Goal: Find specific page/section: Find specific page/section

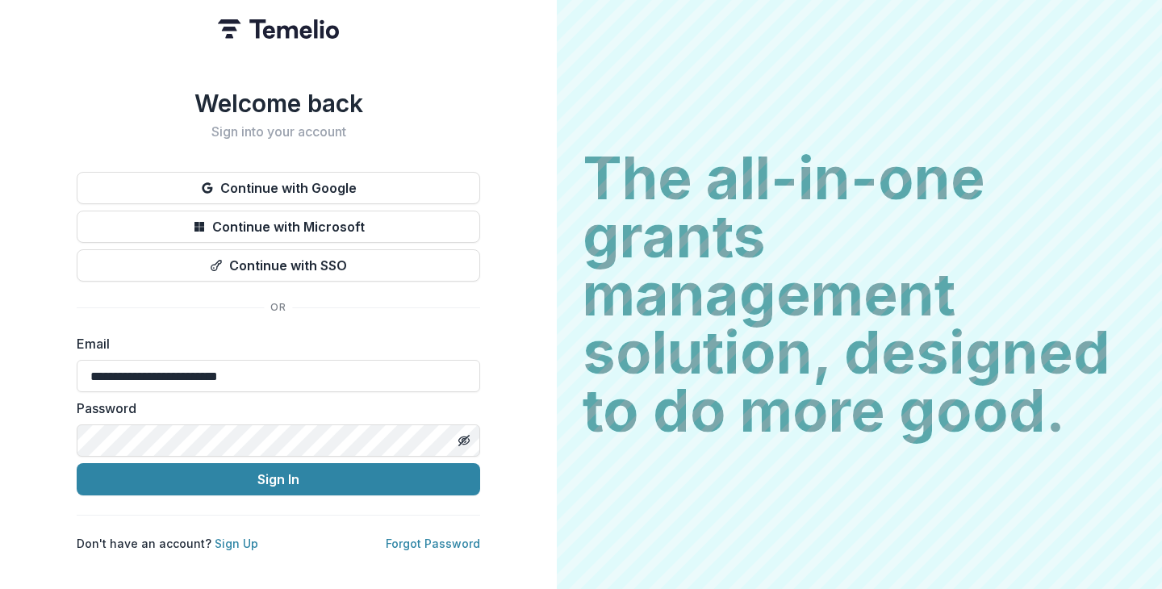
click at [349, 341] on label "Email" at bounding box center [274, 343] width 394 height 19
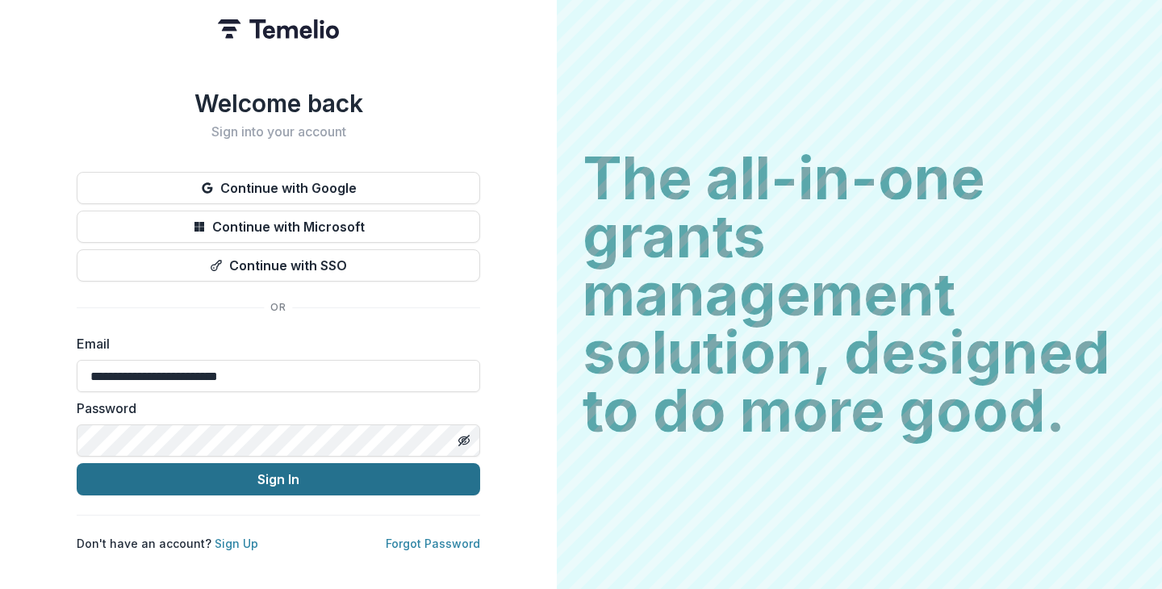
click at [304, 472] on button "Sign In" at bounding box center [278, 479] width 403 height 32
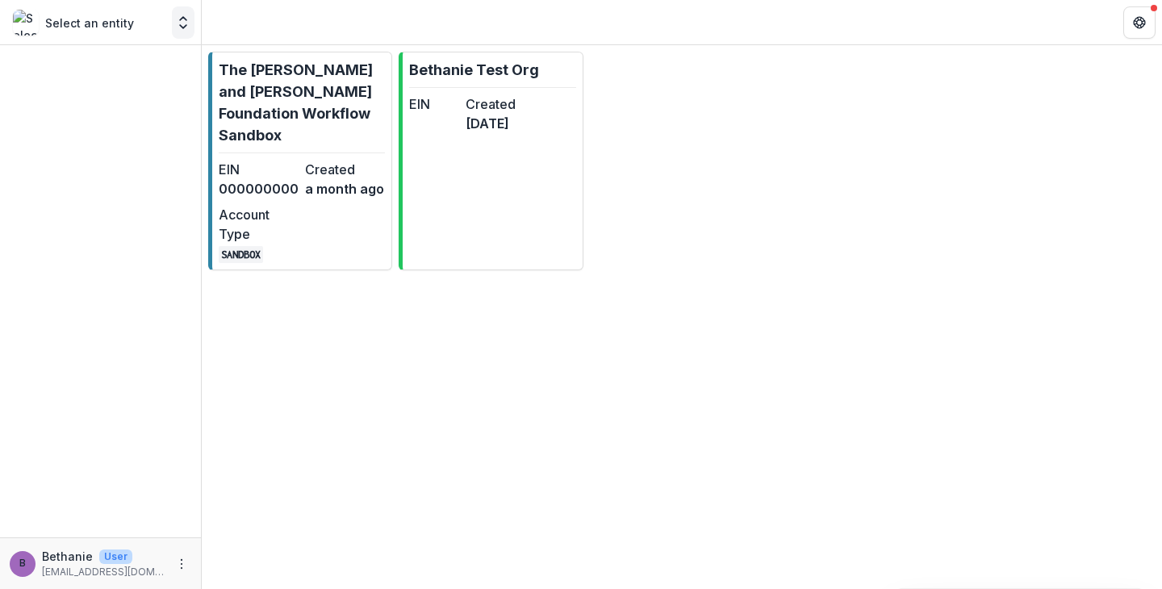
click at [178, 26] on icon "Open entity switcher" at bounding box center [183, 23] width 16 height 16
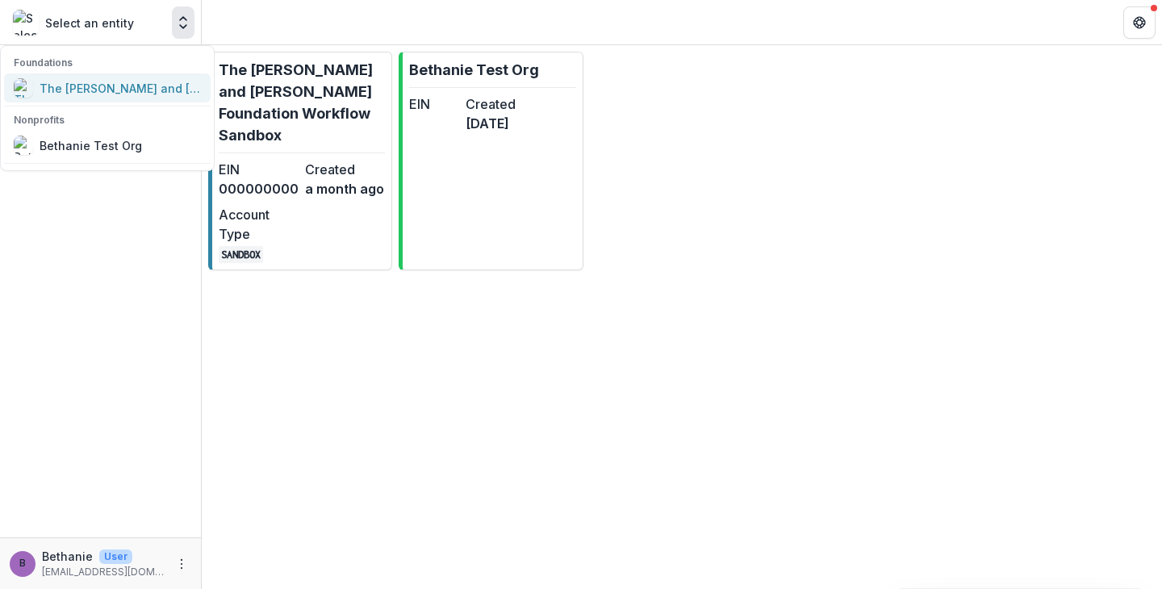
click at [126, 88] on div "The [PERSON_NAME] and [PERSON_NAME] Foundation Workflow Sandbox" at bounding box center [120, 88] width 161 height 17
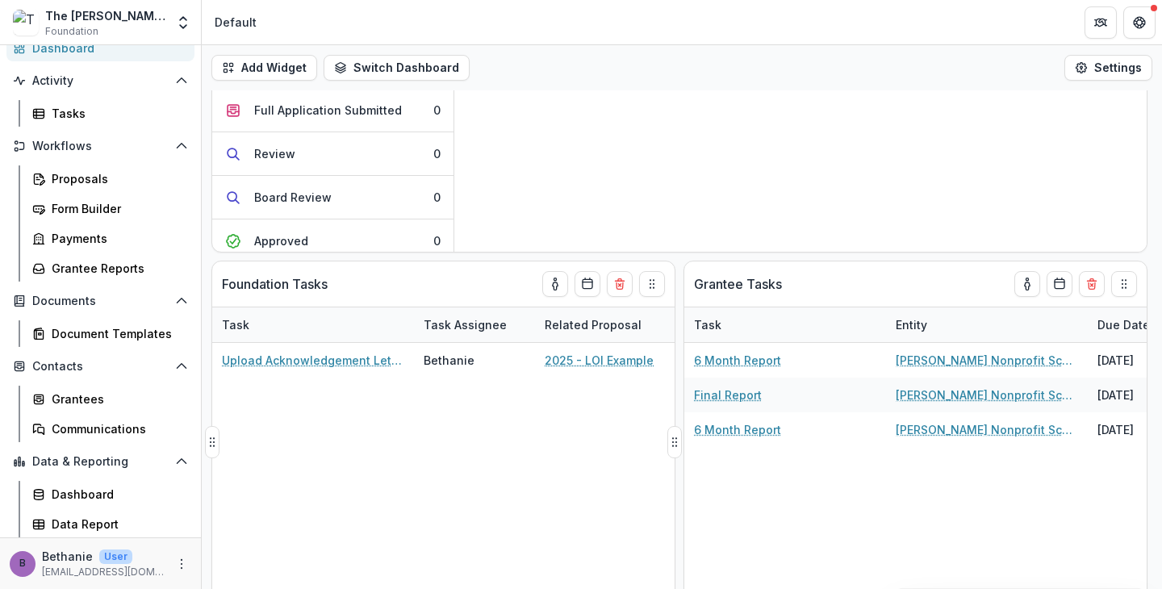
scroll to position [196, 0]
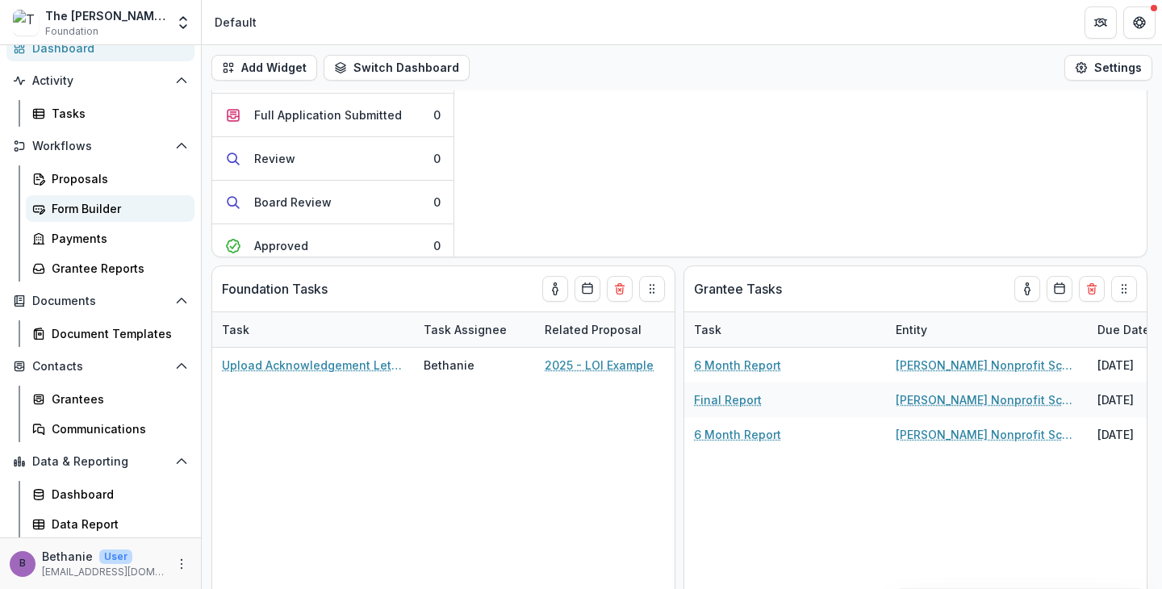
click at [90, 208] on div "Form Builder" at bounding box center [117, 208] width 130 height 17
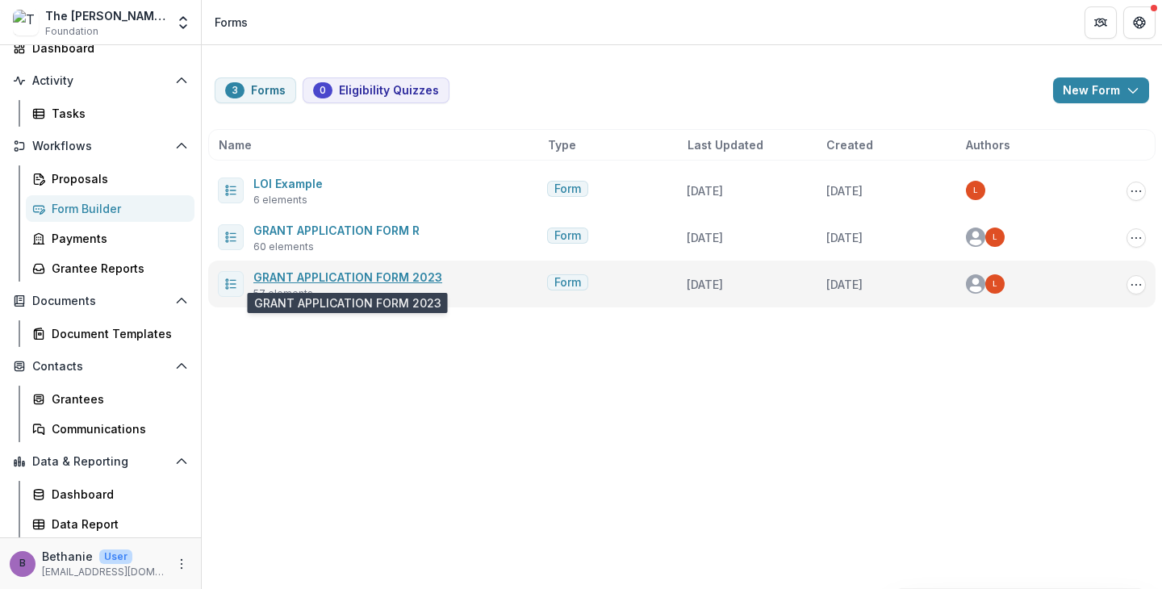
click at [340, 281] on link "GRANT APPLICATION FORM 2023" at bounding box center [347, 277] width 189 height 14
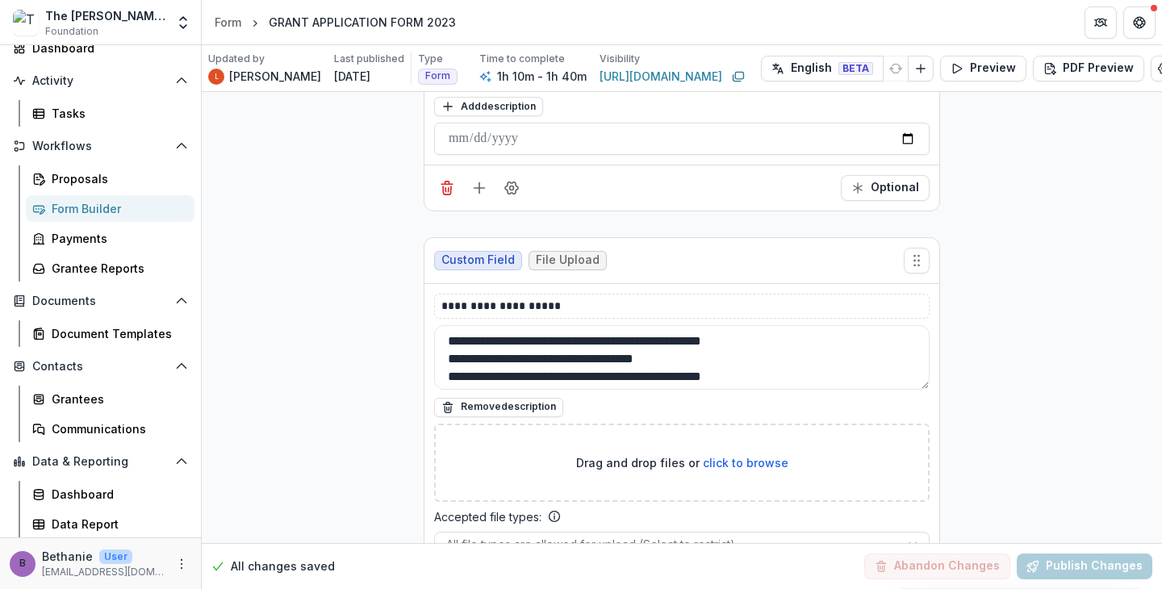
scroll to position [16881, 0]
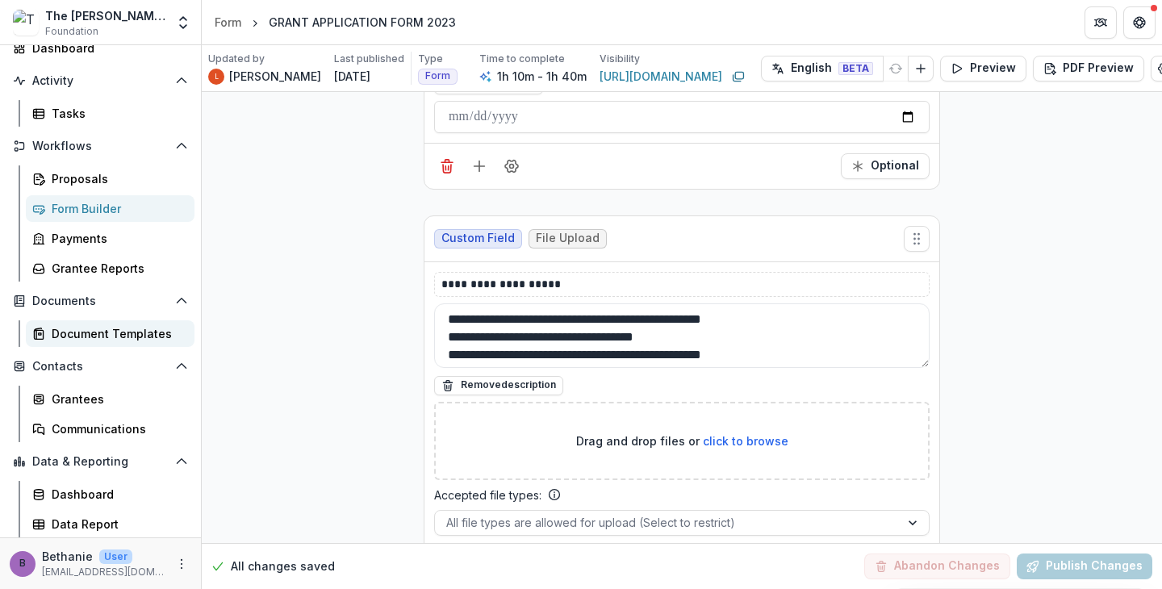
click at [150, 330] on div "Document Templates" at bounding box center [117, 333] width 130 height 17
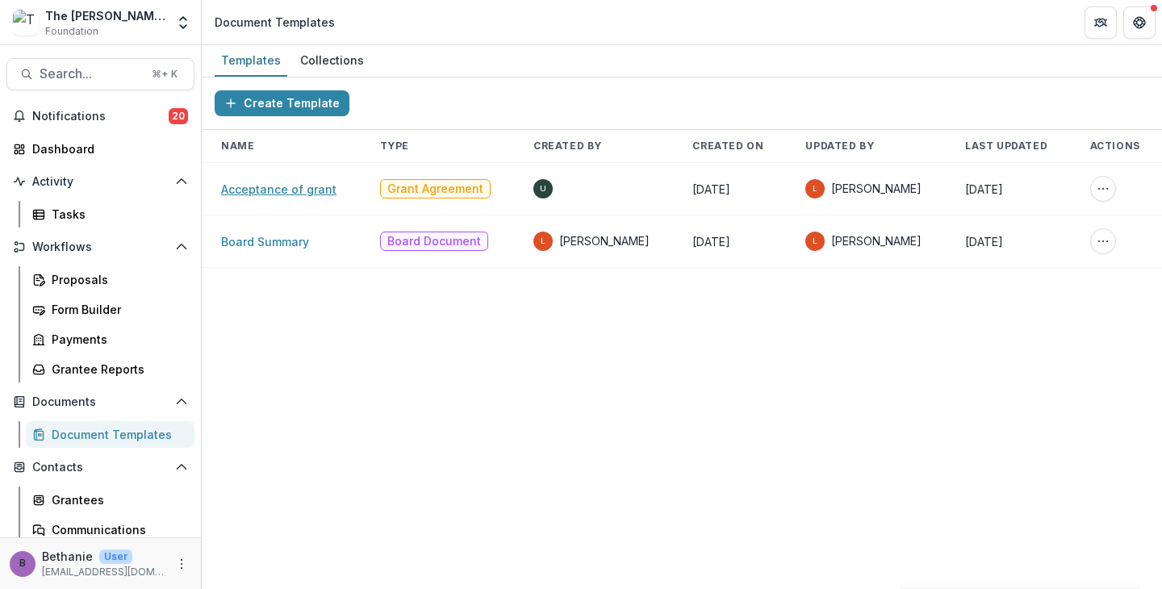
click at [292, 192] on link "Acceptance of grant" at bounding box center [278, 189] width 115 height 14
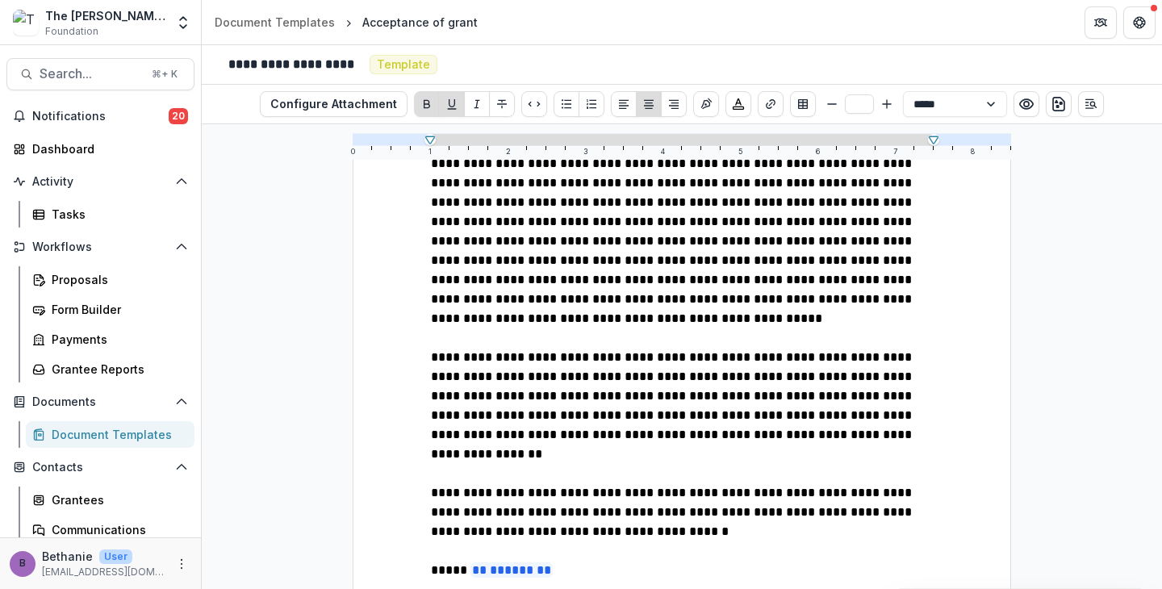
scroll to position [698, 0]
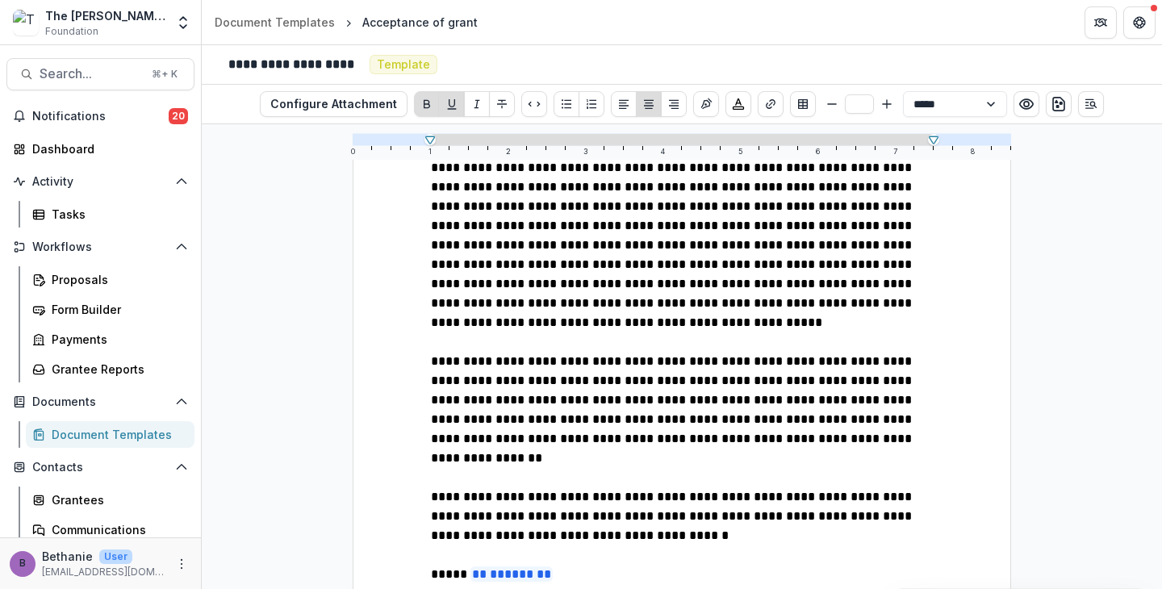
click at [131, 431] on div "Document Templates" at bounding box center [117, 434] width 130 height 17
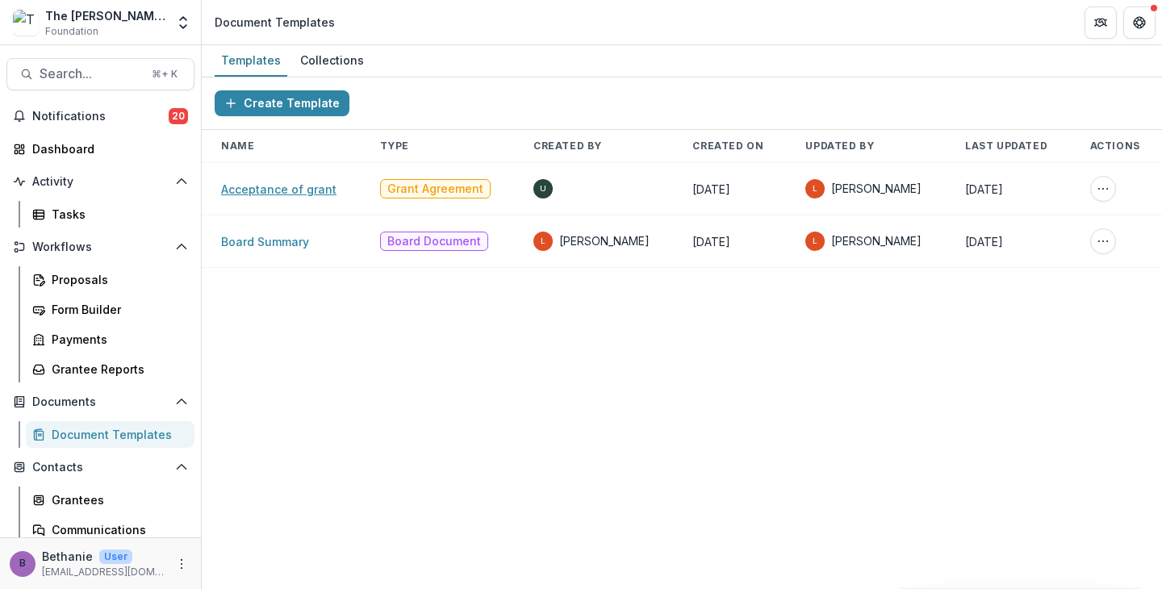
click at [315, 192] on link "Acceptance of grant" at bounding box center [278, 189] width 115 height 14
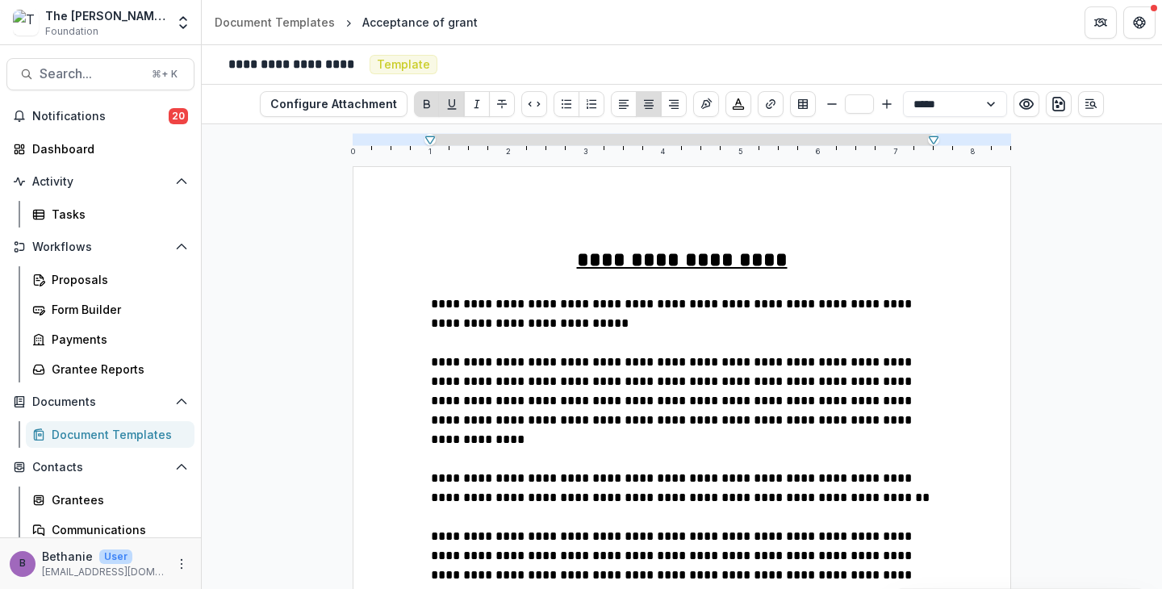
scroll to position [6, 0]
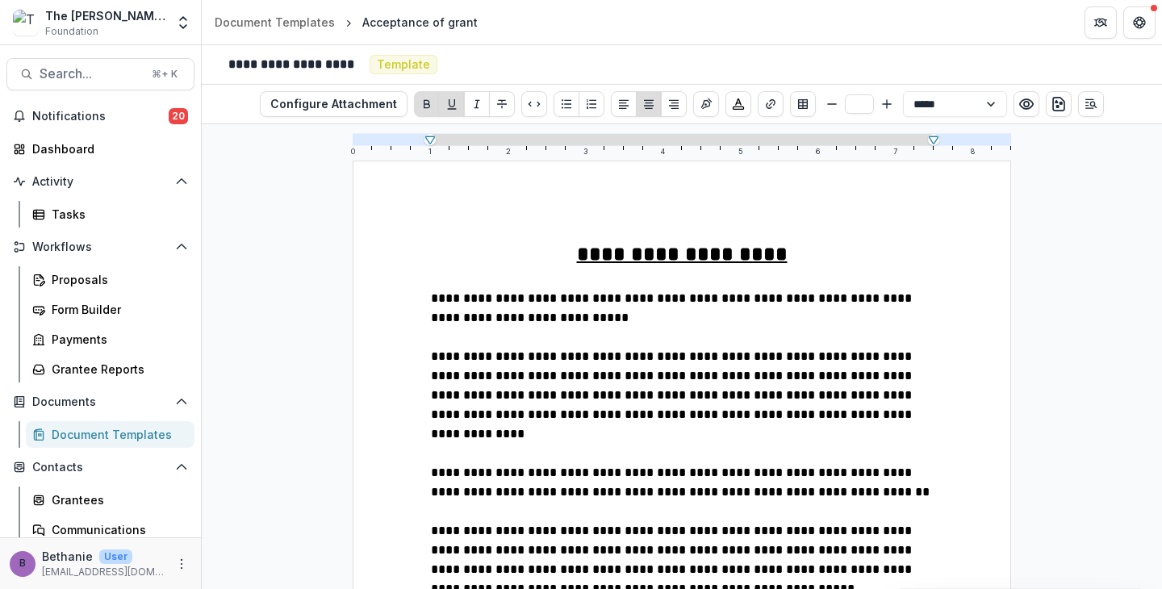
click at [113, 432] on div "Document Templates" at bounding box center [117, 434] width 130 height 17
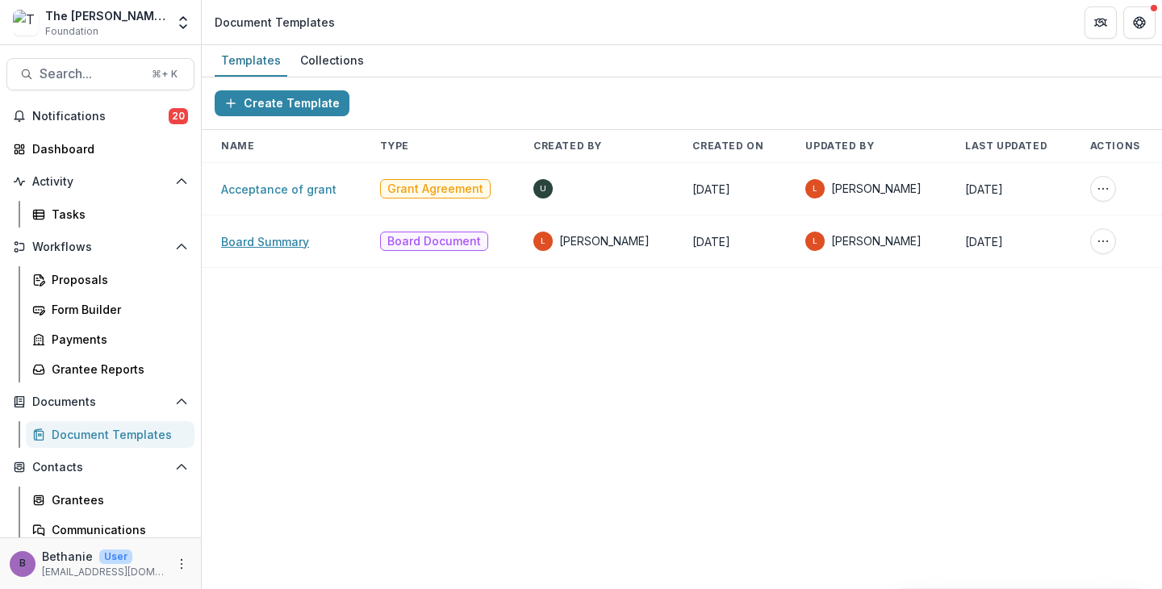
click at [286, 244] on link "Board Summary" at bounding box center [265, 242] width 88 height 14
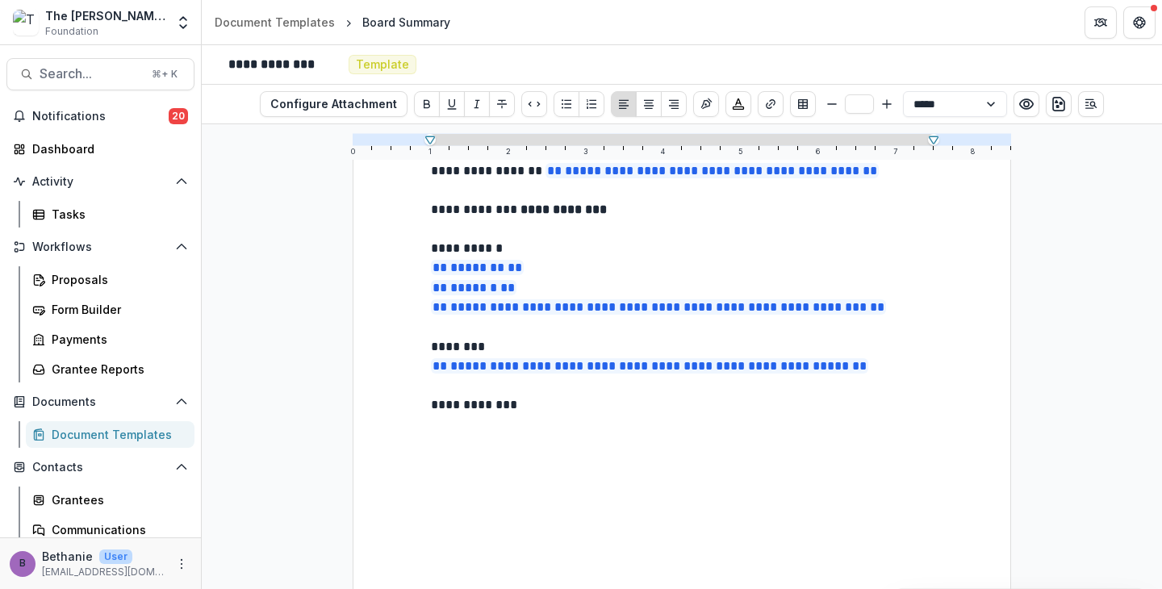
scroll to position [129, 0]
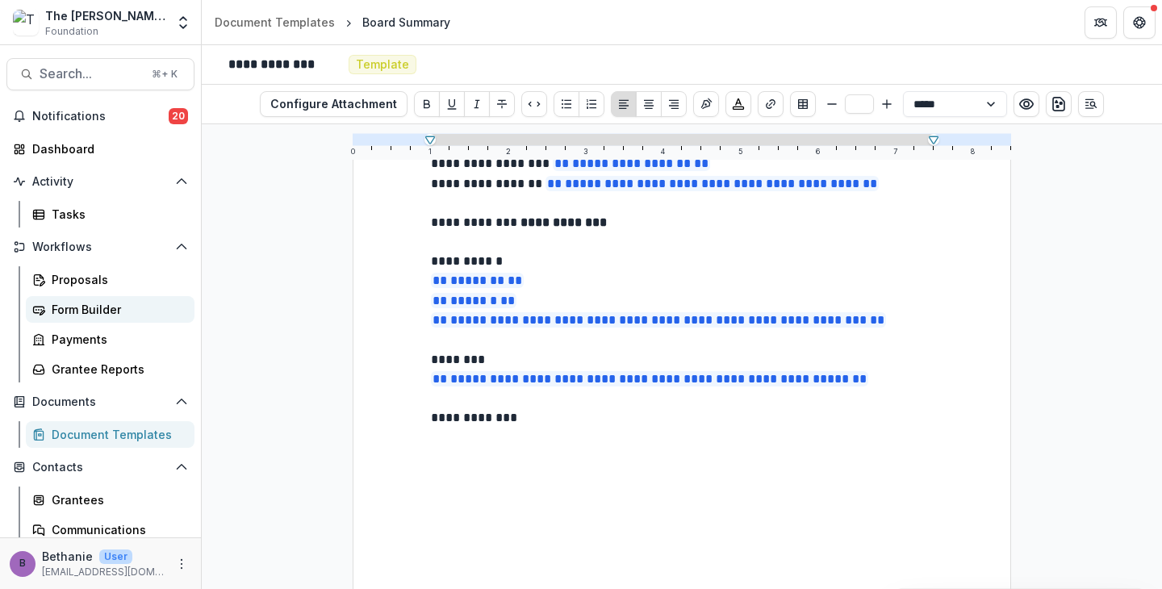
click at [98, 314] on div "Form Builder" at bounding box center [117, 309] width 130 height 17
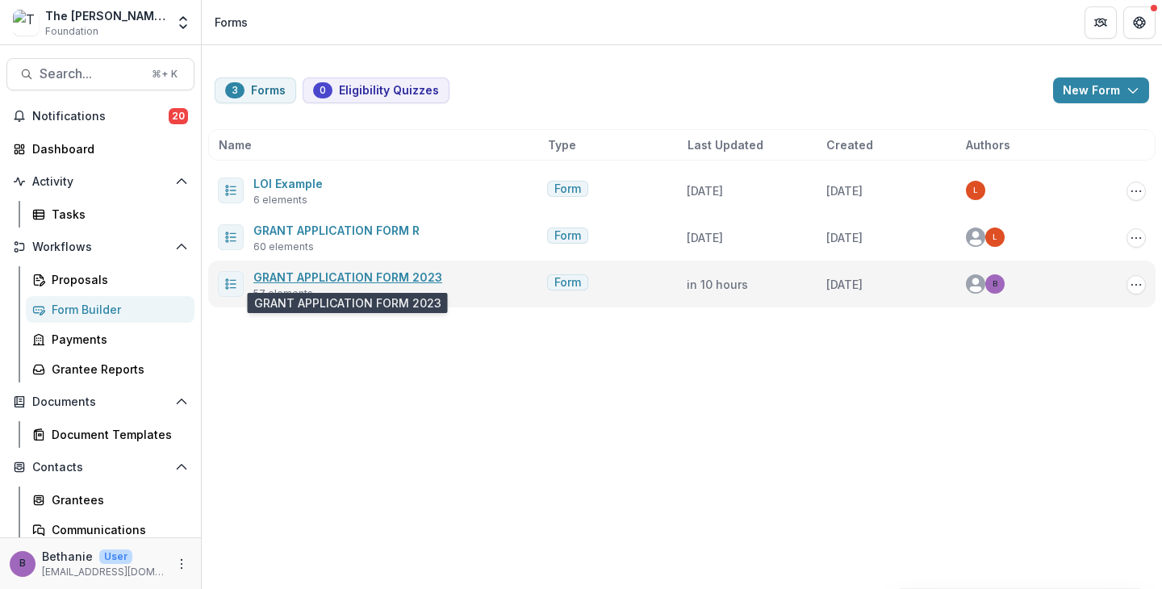
click at [312, 275] on link "GRANT APPLICATION FORM 2023" at bounding box center [347, 277] width 189 height 14
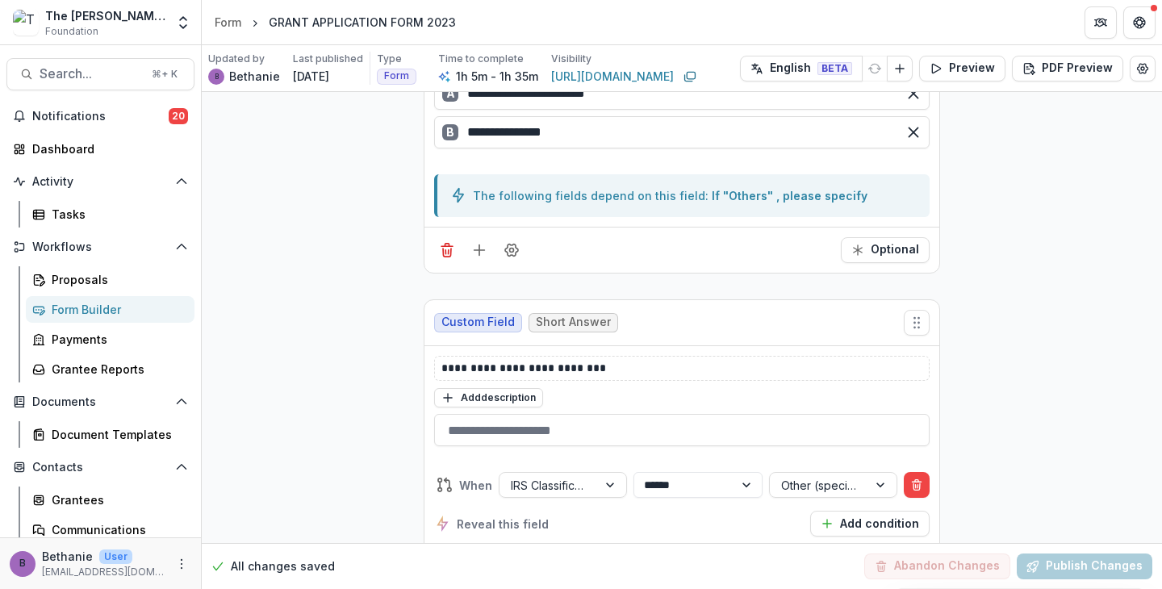
scroll to position [4582, 0]
